Goal: Information Seeking & Learning: Compare options

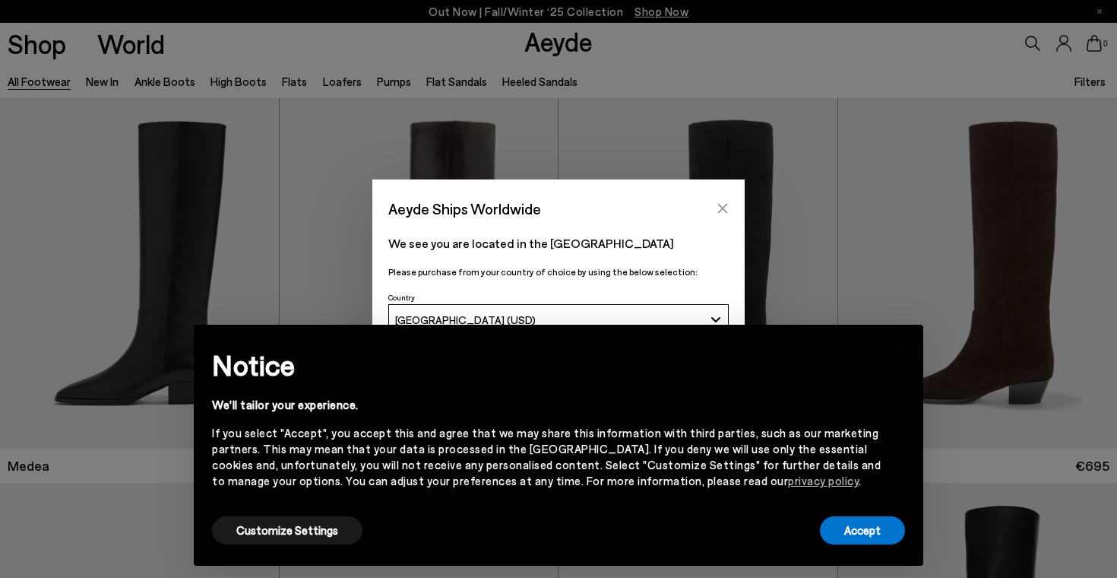
click at [726, 198] on button "Close" at bounding box center [722, 208] width 23 height 23
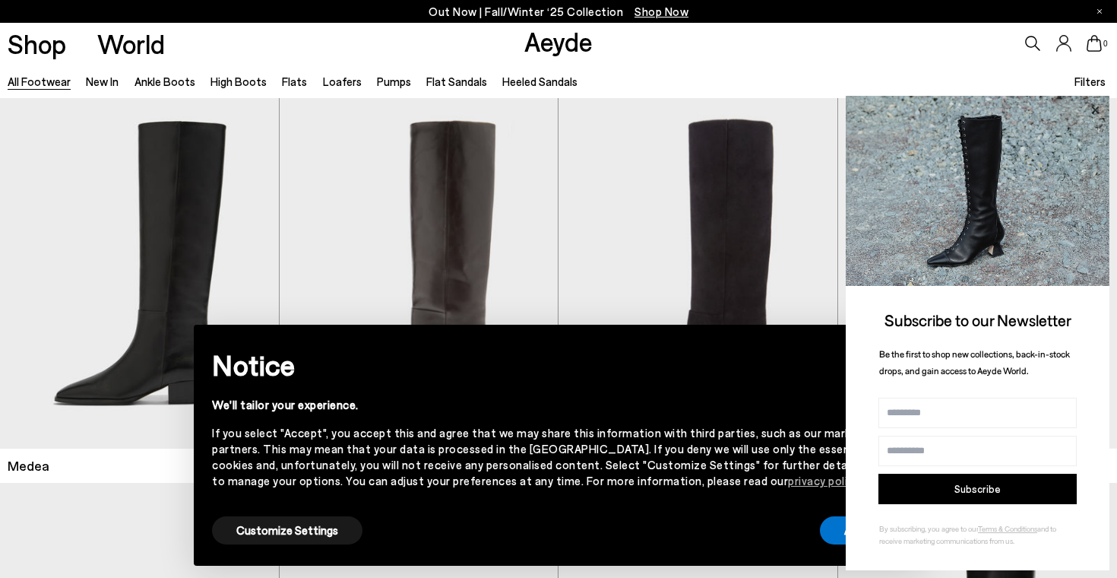
click at [1094, 112] on icon at bounding box center [1095, 110] width 20 height 20
click at [799, 71] on div "All Footwear New In Ankle Boots High Boots Flats Loafers Pumps Flat Sandals Hee…" at bounding box center [558, 81] width 1117 height 34
click at [289, 81] on link "Flats" at bounding box center [294, 81] width 25 height 14
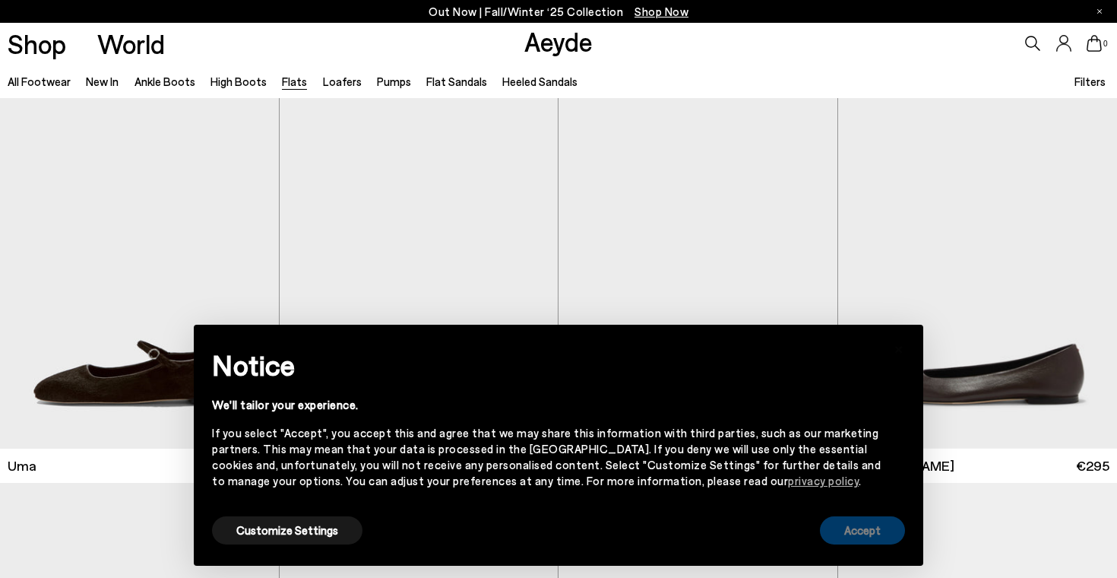
click at [850, 538] on button "Accept" at bounding box center [862, 530] width 85 height 28
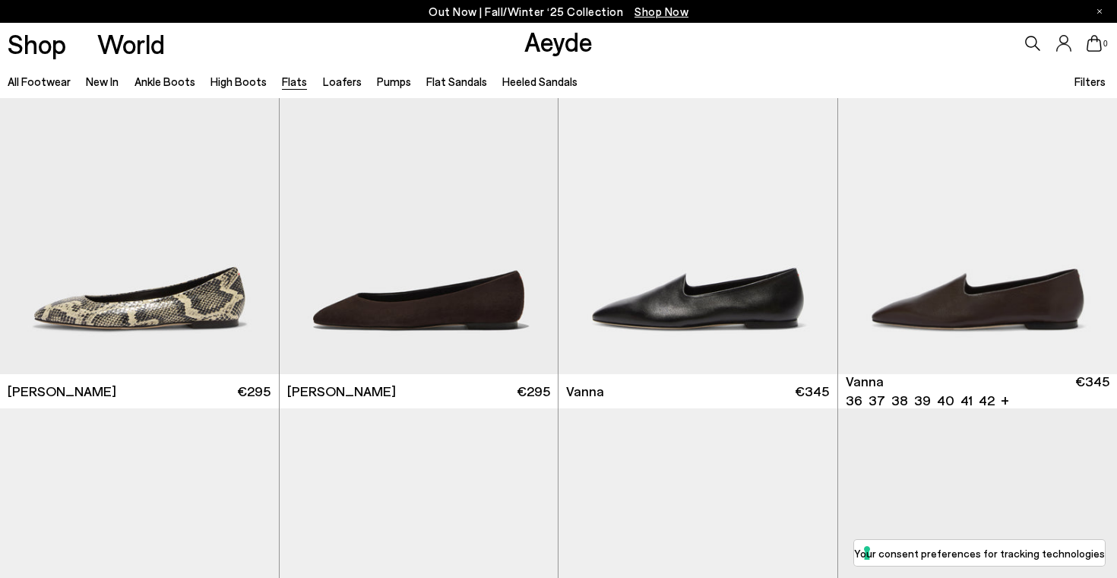
scroll to position [461, 0]
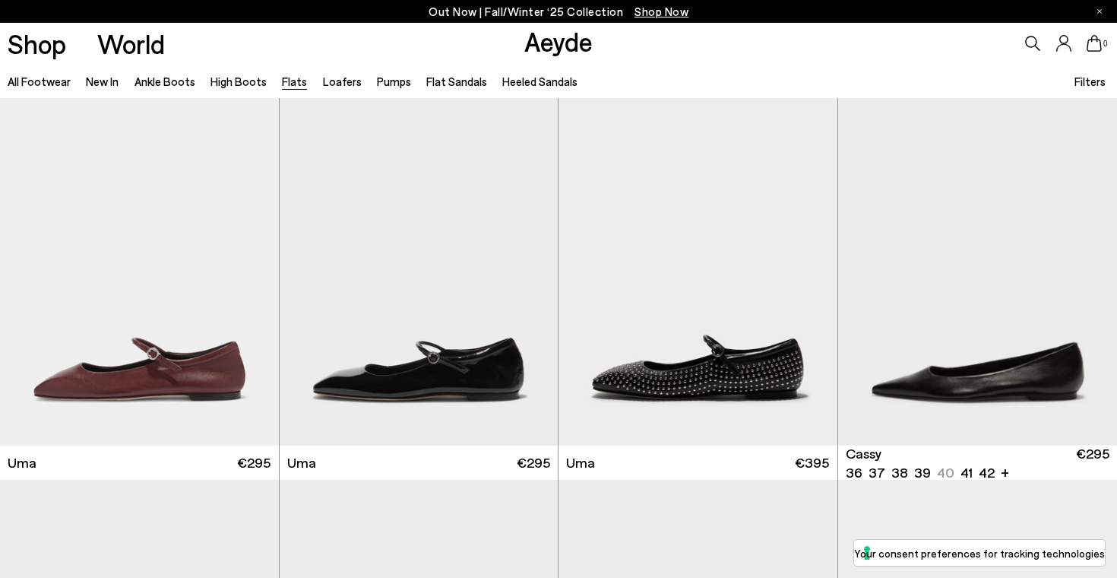
scroll to position [1929, 0]
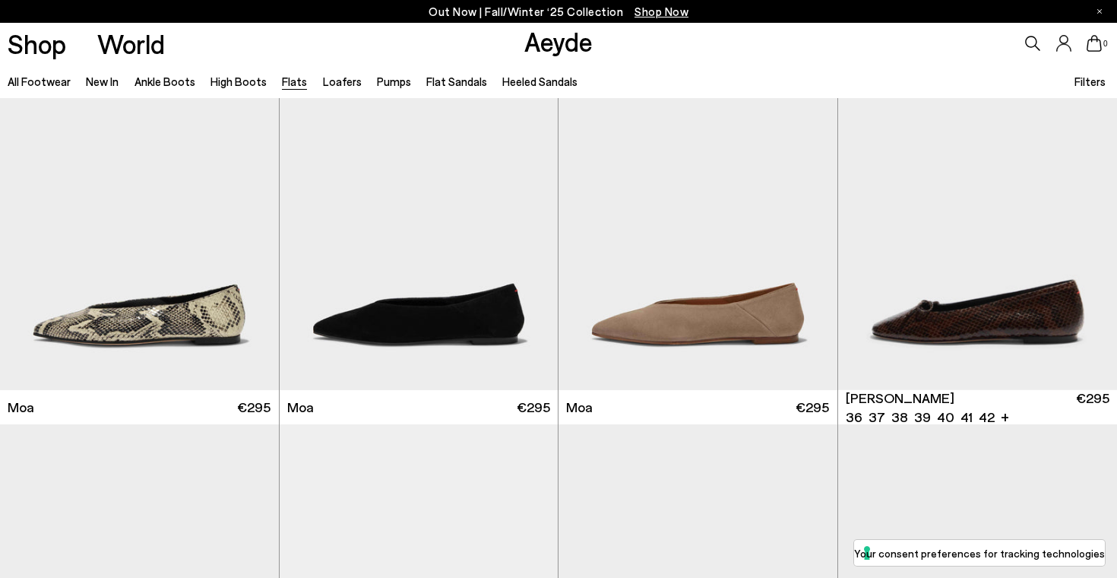
scroll to position [3571, 0]
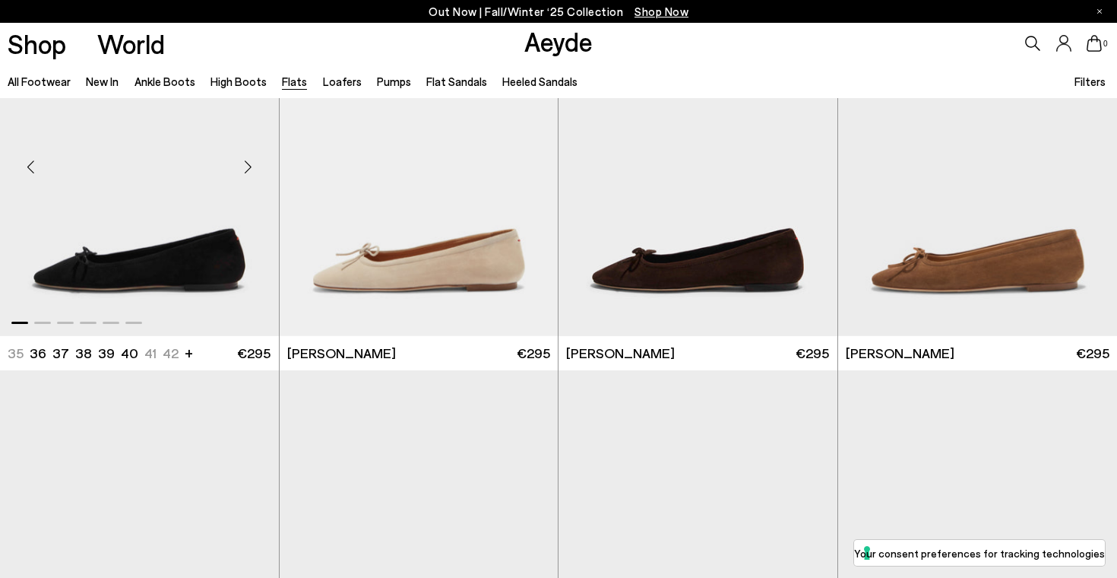
click at [229, 280] on img "1 / 6" at bounding box center [139, 161] width 279 height 350
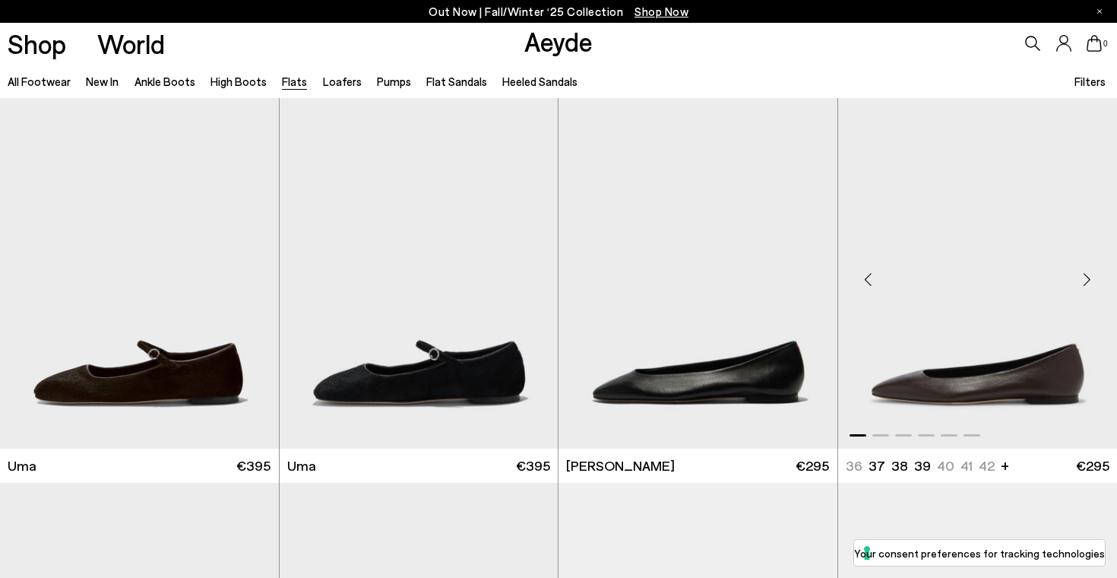
scroll to position [107, 0]
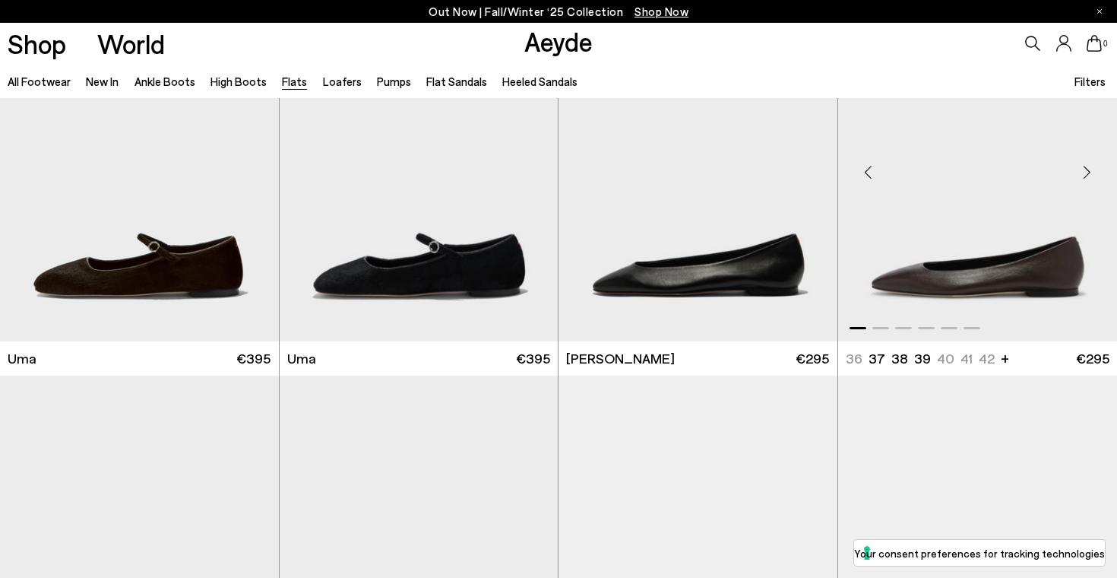
click at [994, 261] on img "1 / 6" at bounding box center [978, 166] width 280 height 350
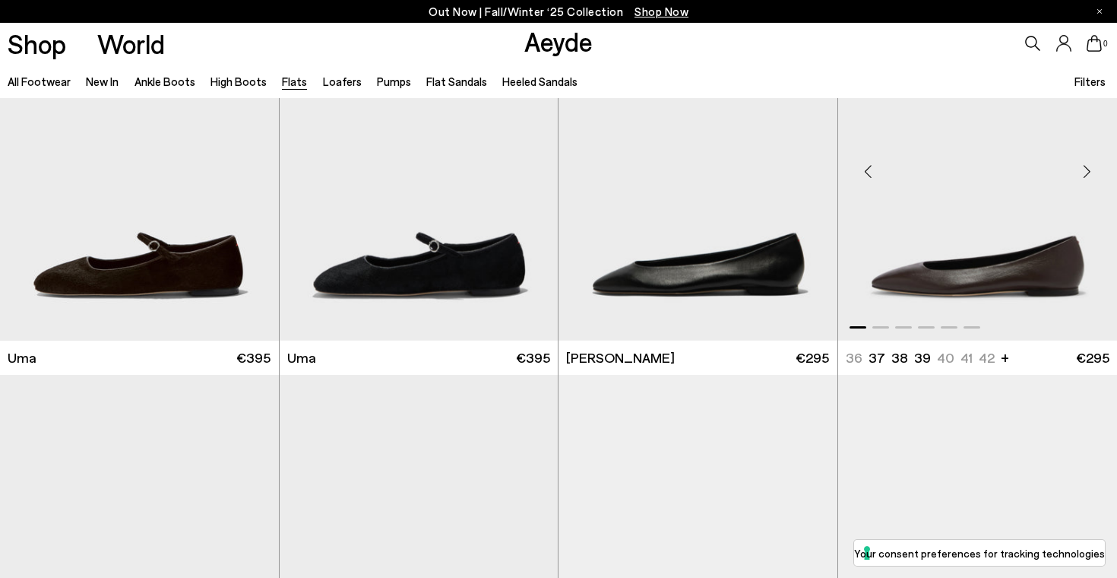
click at [1023, 283] on img "1 / 6" at bounding box center [978, 165] width 280 height 350
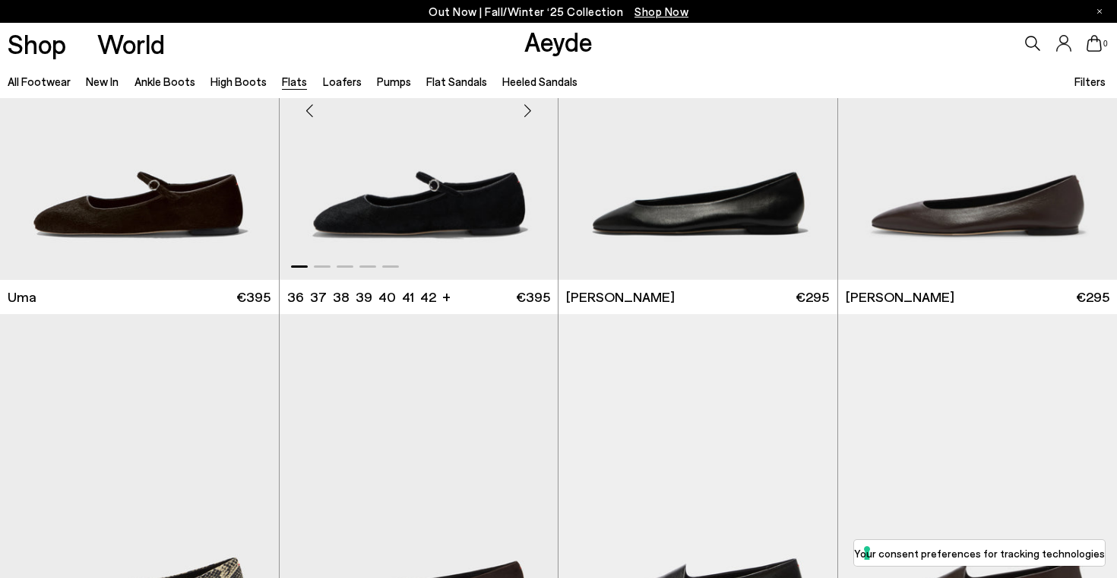
scroll to position [166, 0]
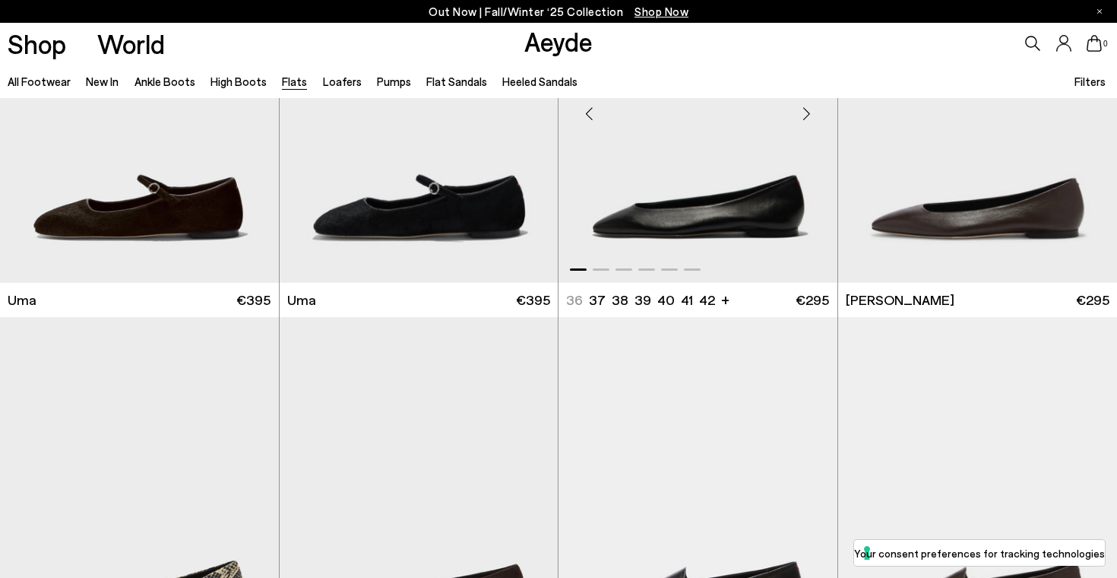
click at [707, 204] on img "1 / 6" at bounding box center [698, 107] width 279 height 350
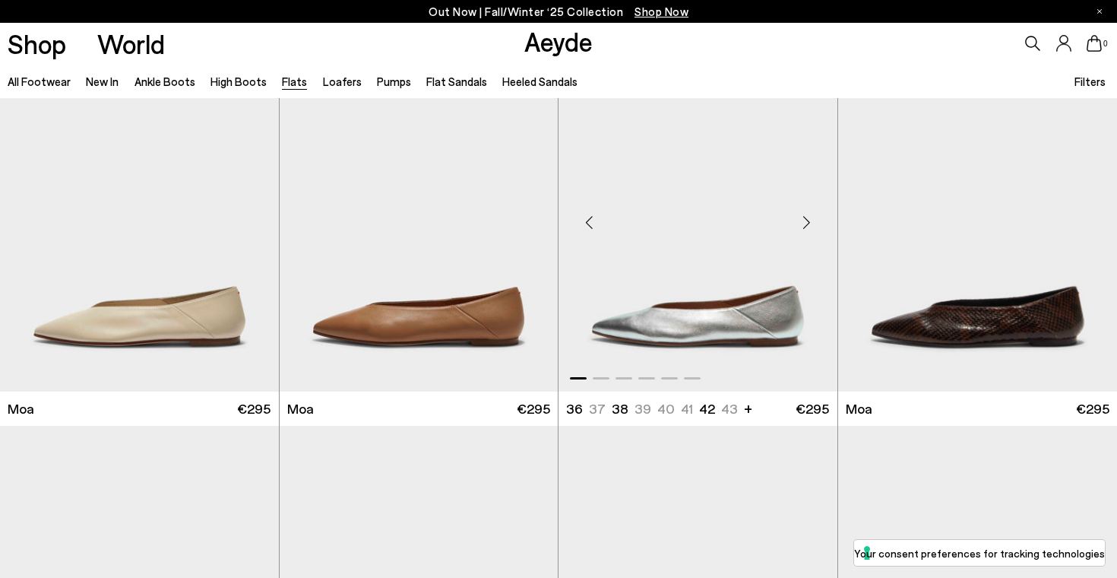
scroll to position [2750, 0]
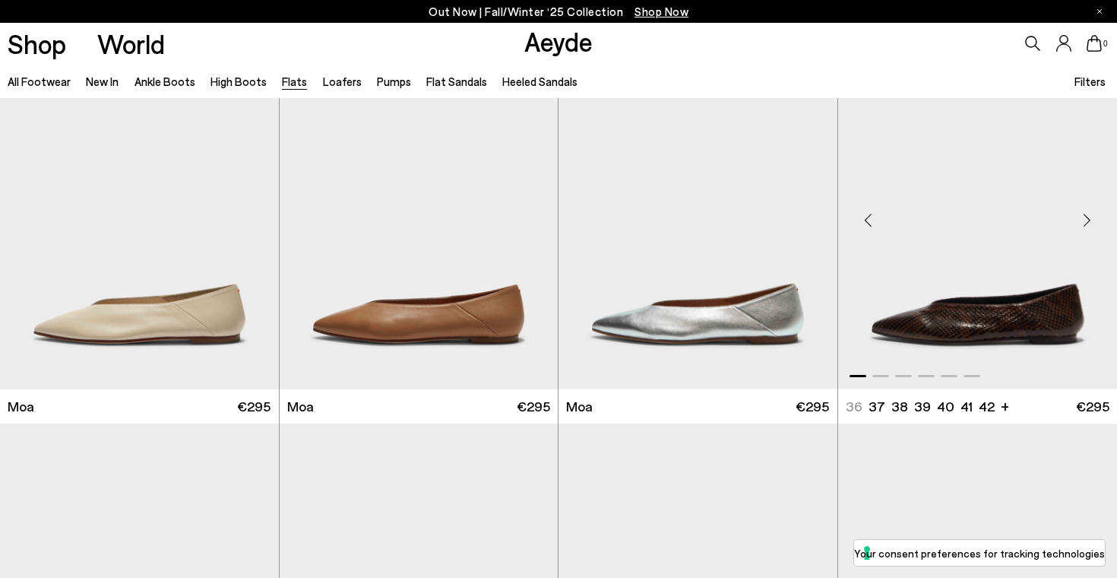
click at [968, 306] on img "1 / 6" at bounding box center [978, 214] width 280 height 350
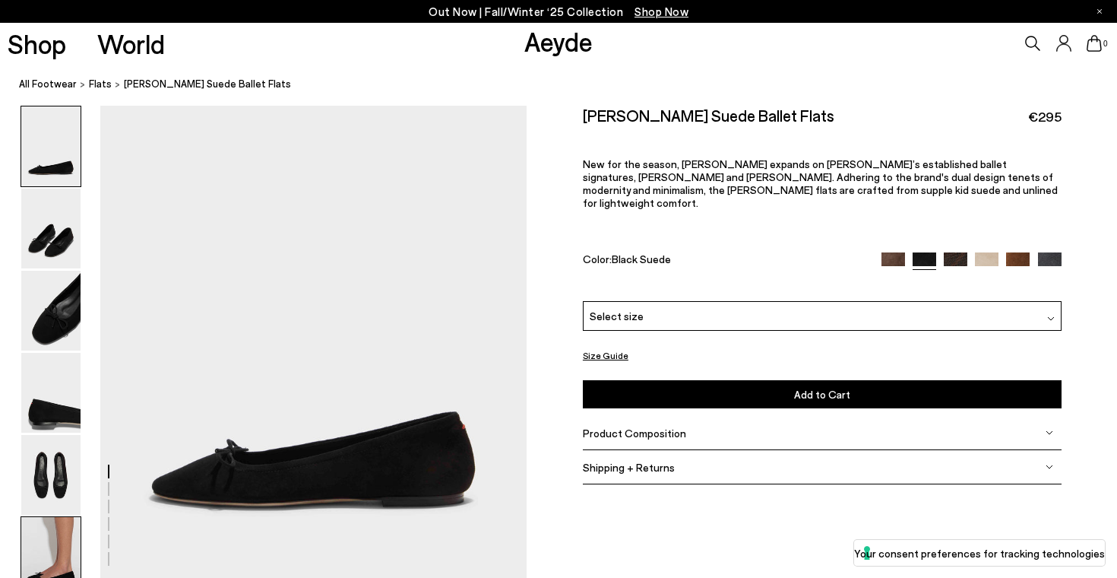
click at [46, 549] on img at bounding box center [50, 557] width 59 height 80
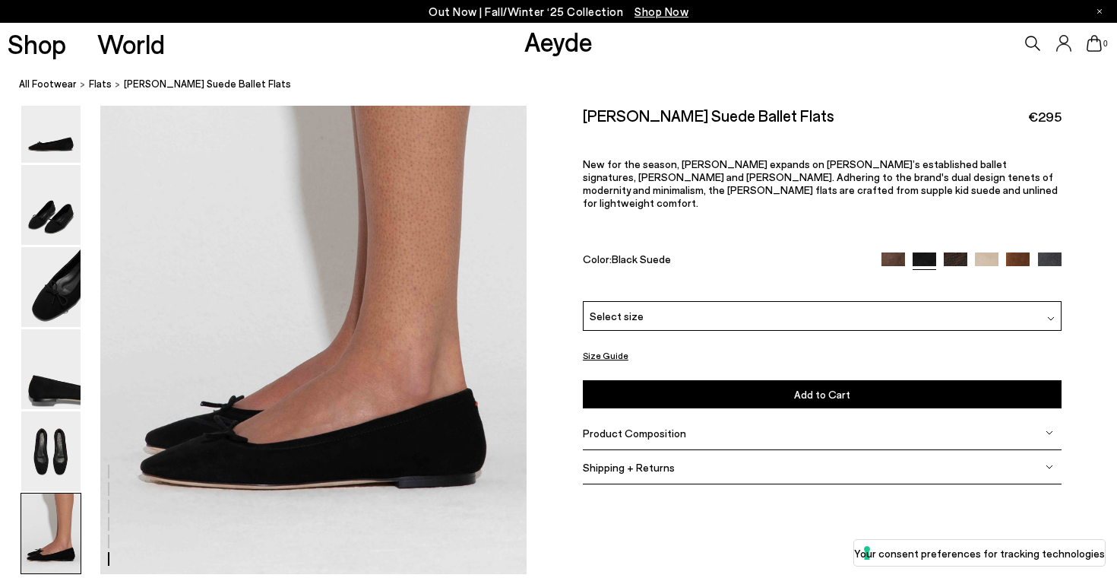
scroll to position [2864, 0]
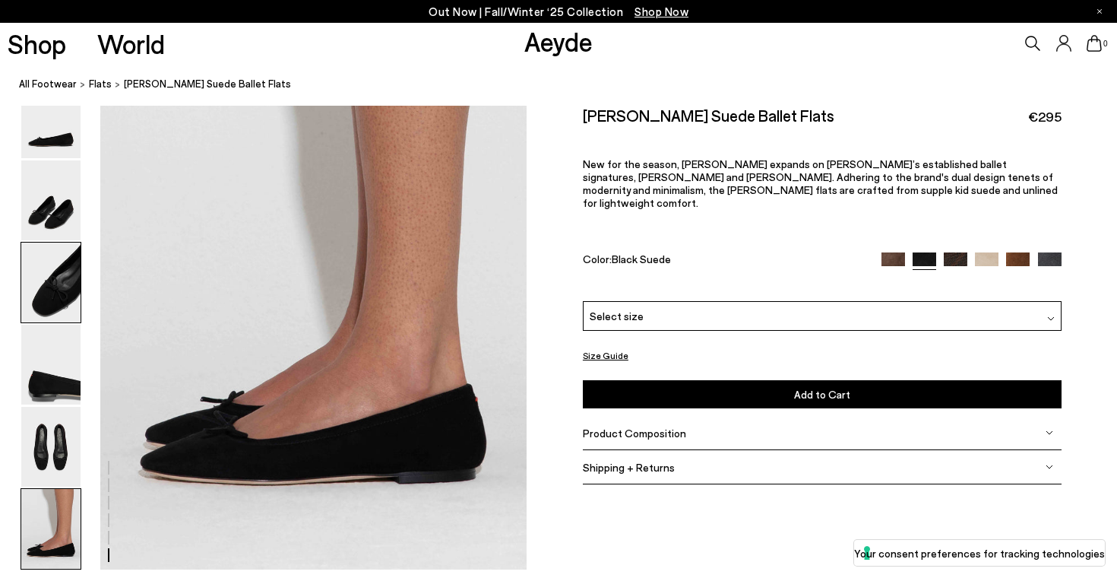
click at [23, 281] on img at bounding box center [50, 282] width 59 height 80
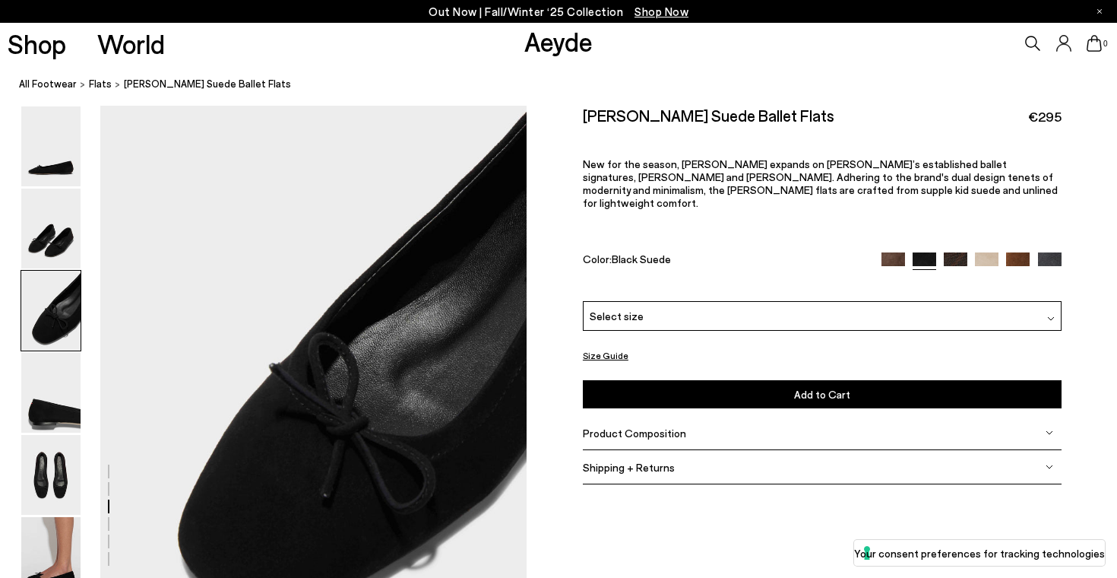
scroll to position [1046, 0]
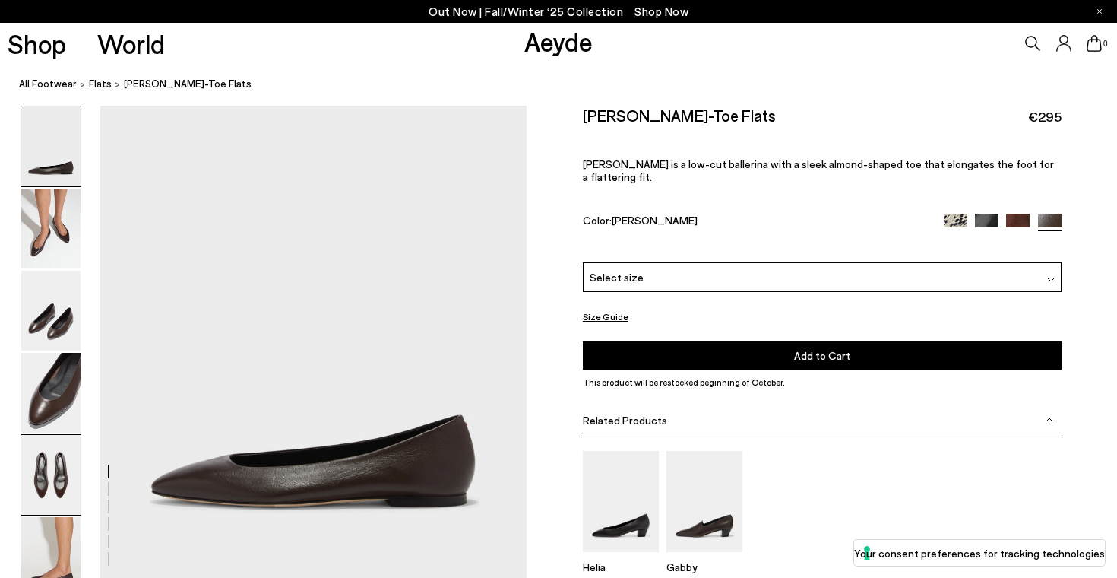
click at [63, 475] on img at bounding box center [50, 475] width 59 height 80
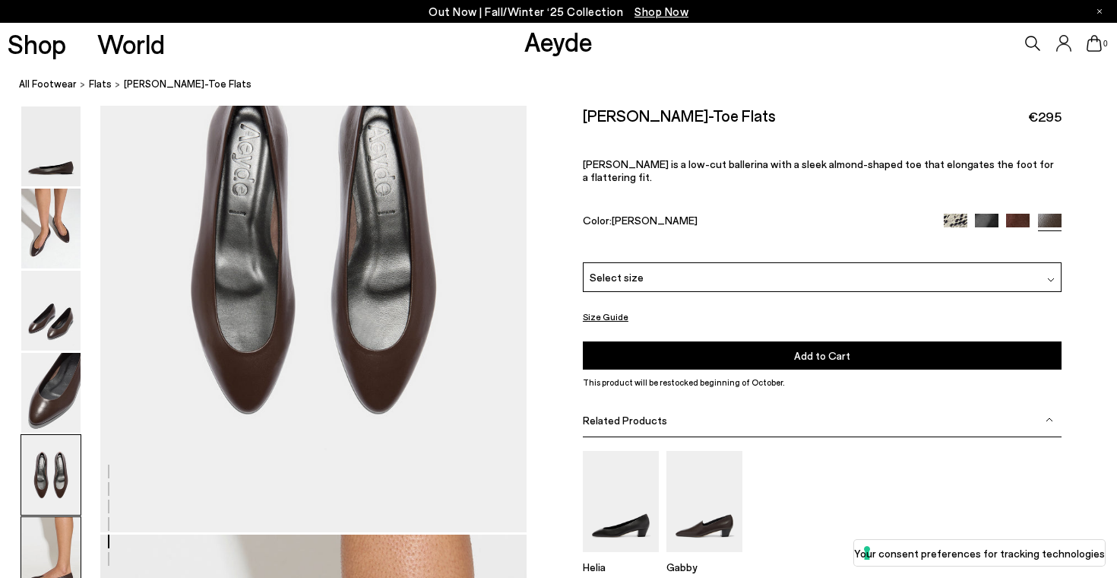
click at [55, 533] on img at bounding box center [50, 557] width 59 height 80
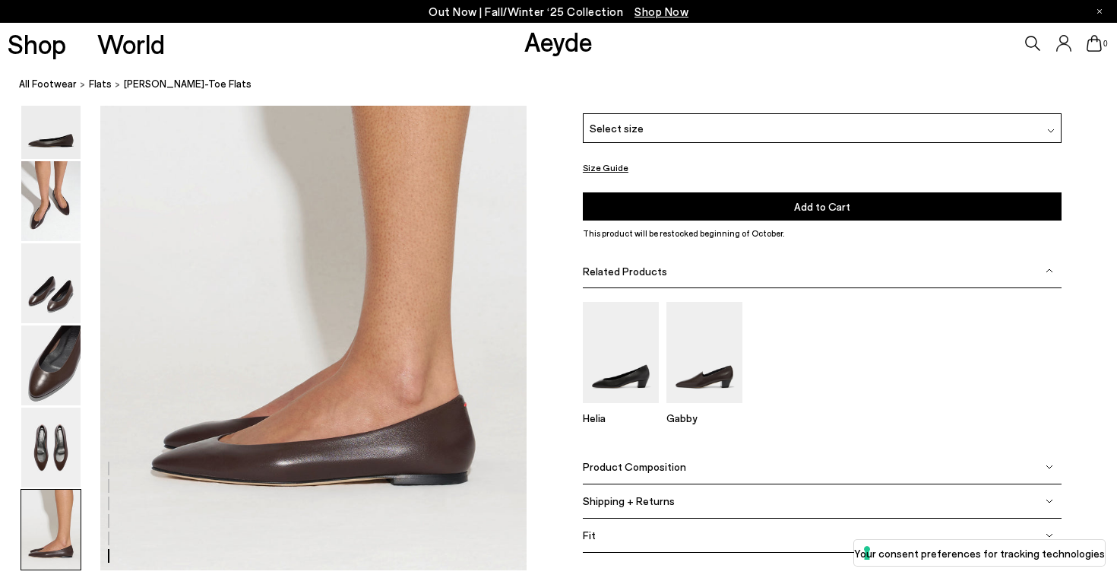
scroll to position [2864, 0]
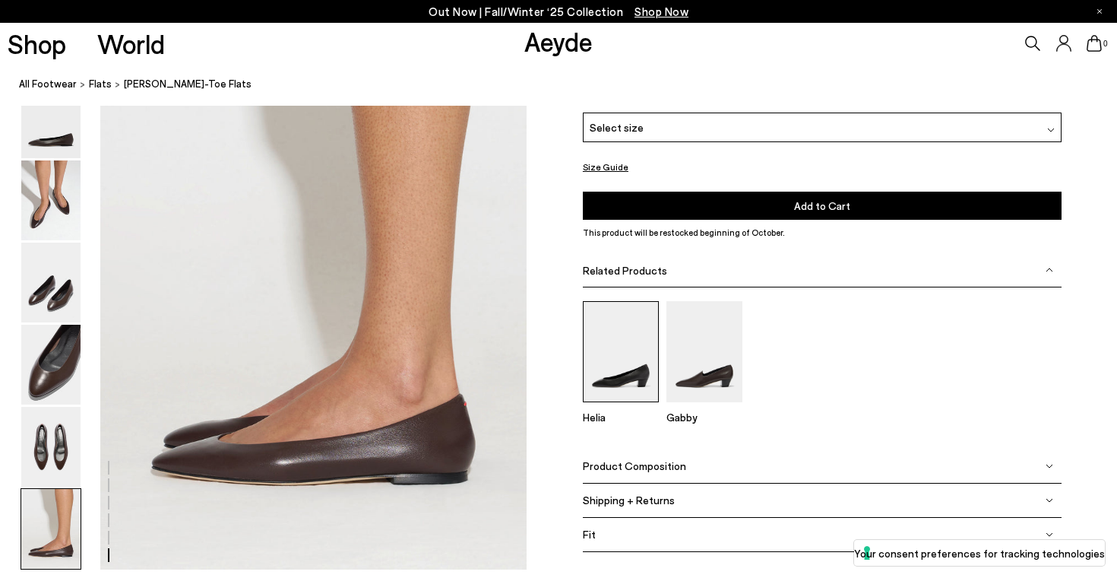
click at [628, 390] on img at bounding box center [621, 351] width 76 height 101
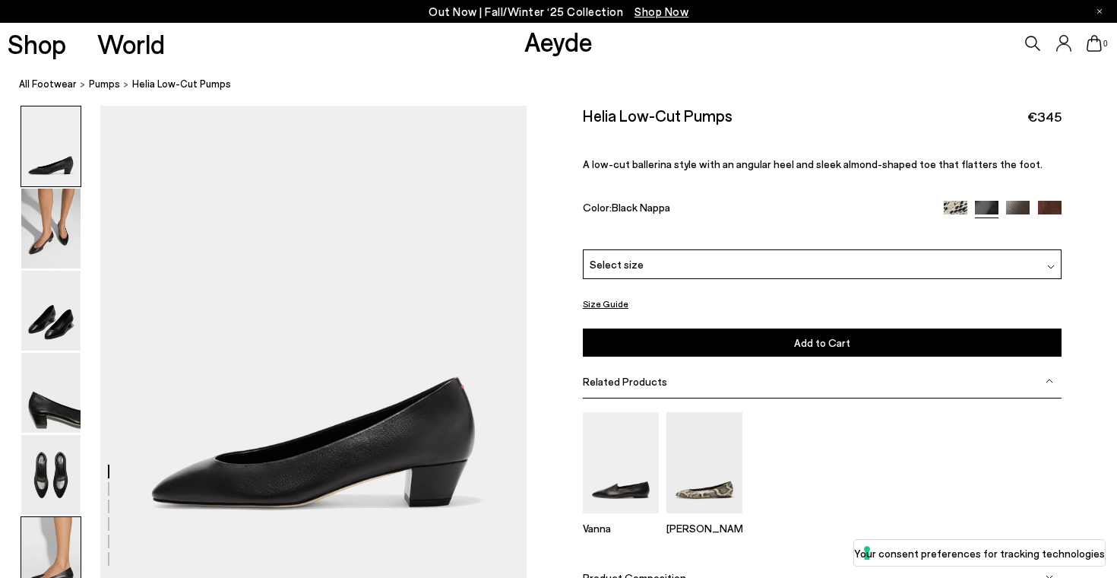
click at [43, 536] on img at bounding box center [50, 557] width 59 height 80
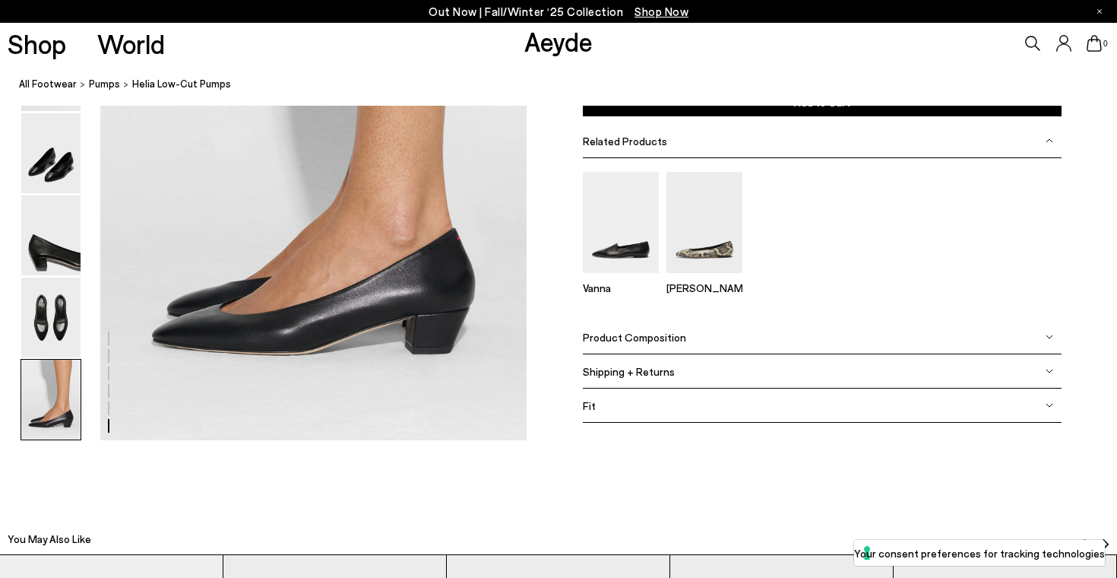
scroll to position [2995, 0]
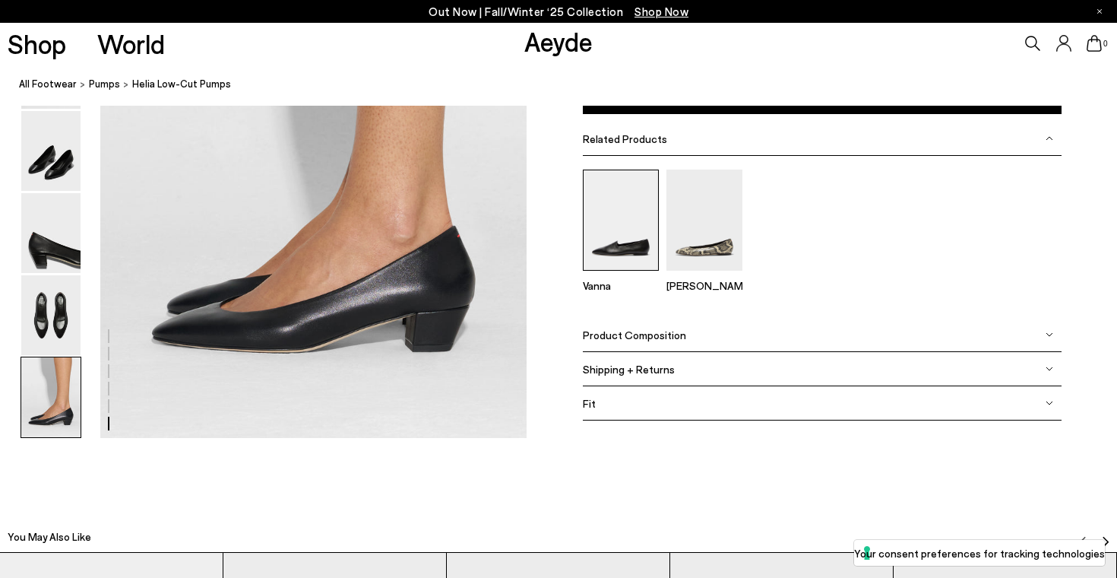
click at [624, 220] on img at bounding box center [621, 219] width 76 height 101
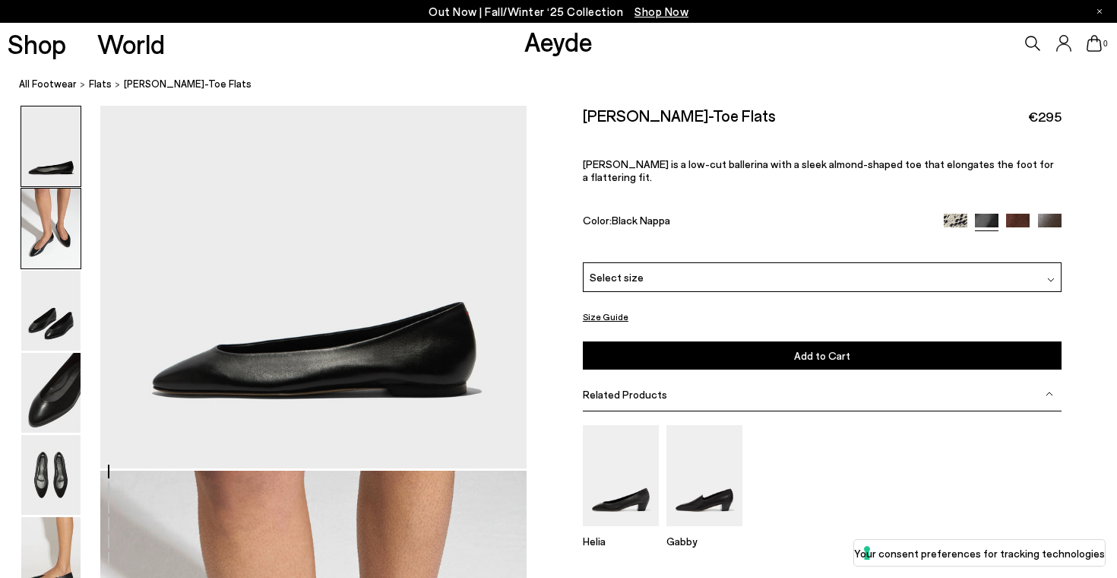
click at [49, 226] on img at bounding box center [50, 228] width 59 height 80
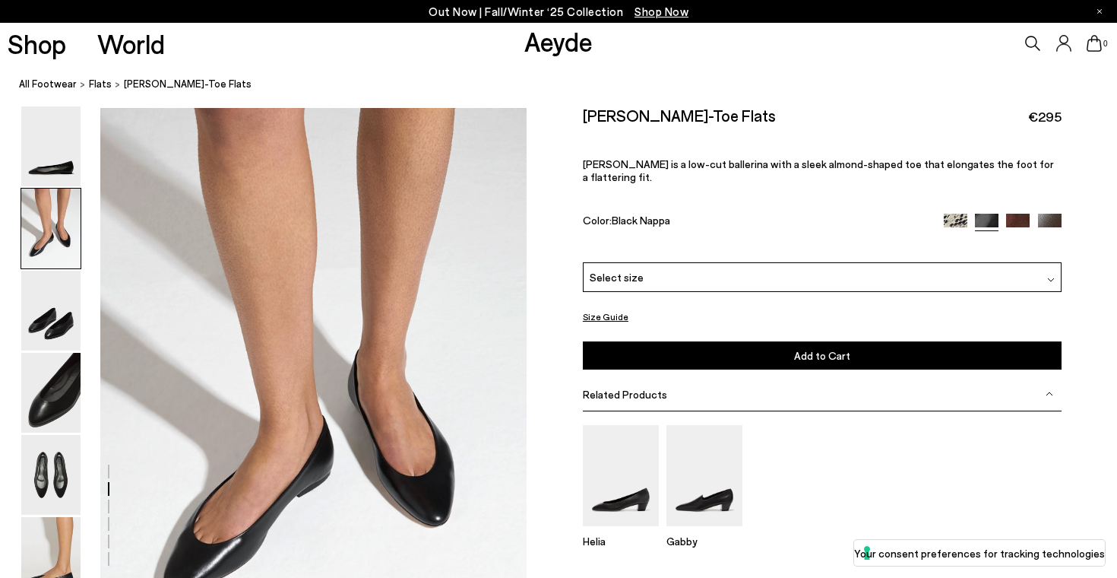
scroll to position [476, 0]
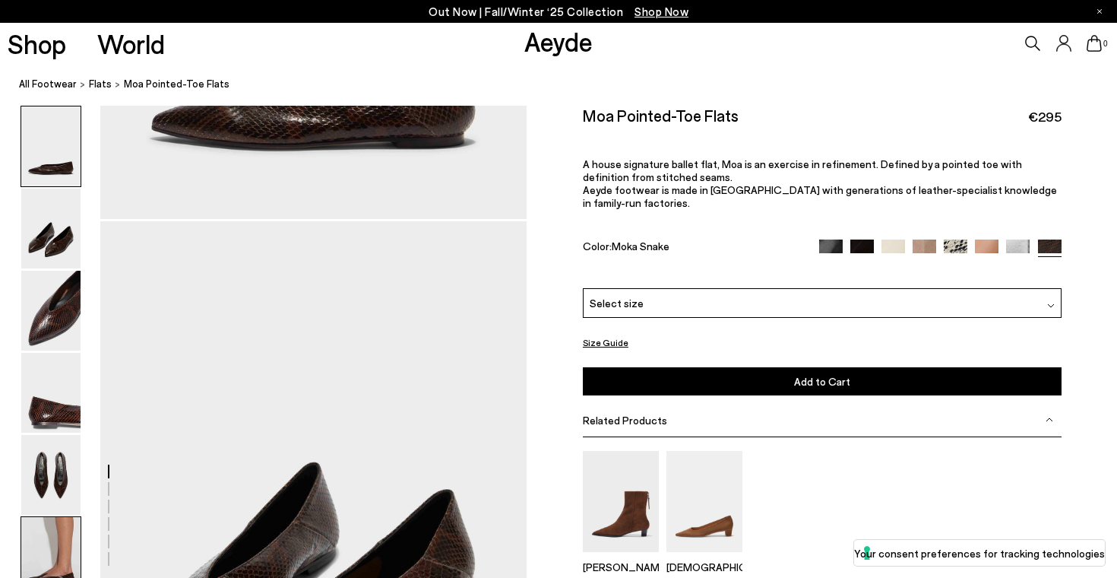
click at [43, 528] on img at bounding box center [50, 557] width 59 height 80
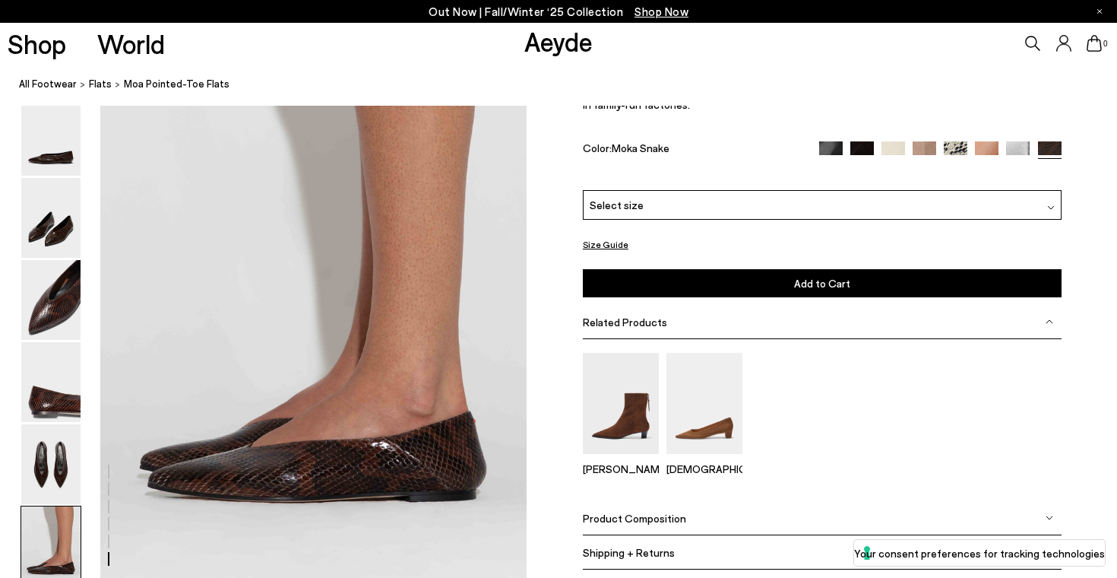
scroll to position [2872, 0]
